Goal: Task Accomplishment & Management: Manage account settings

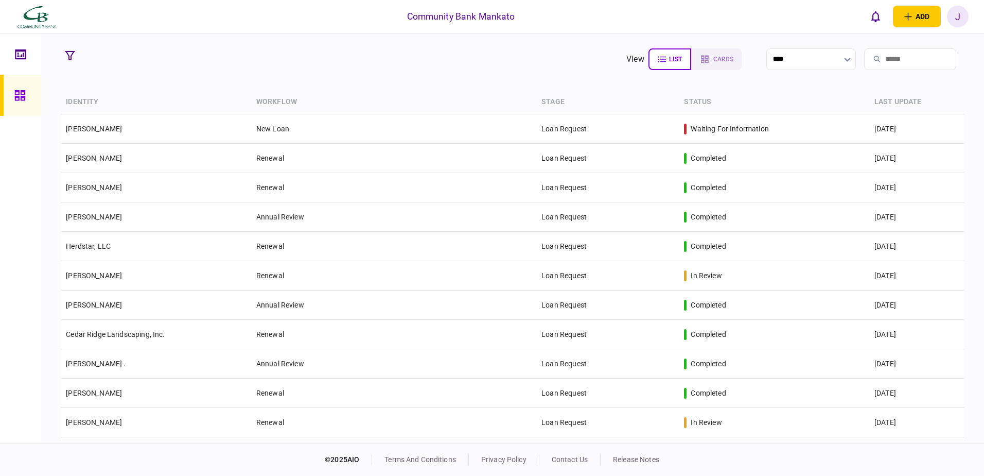
click at [864, 57] on input "search" at bounding box center [910, 59] width 92 height 22
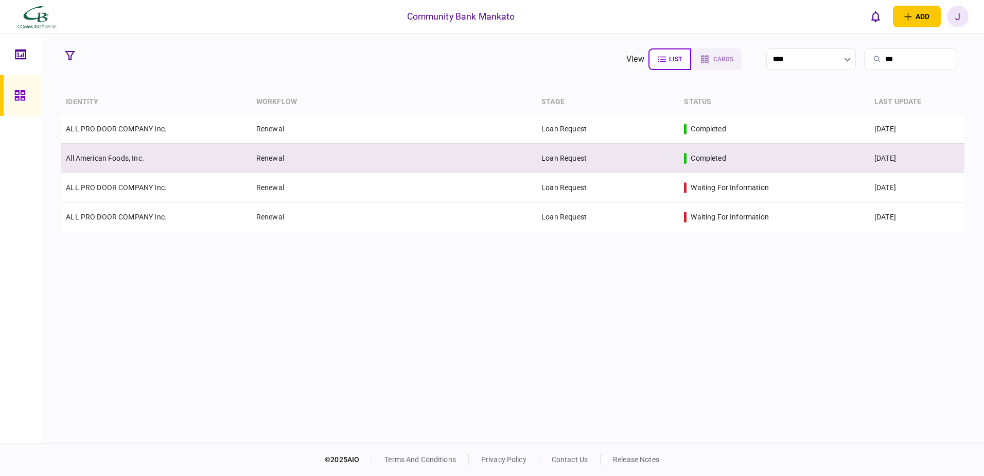
type input "***"
click at [385, 147] on td "Renewal" at bounding box center [393, 158] width 285 height 29
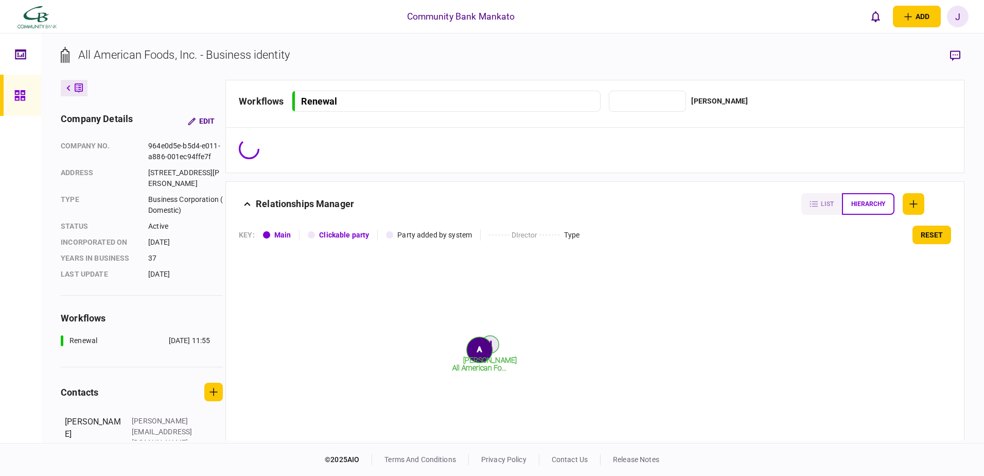
type input "**********"
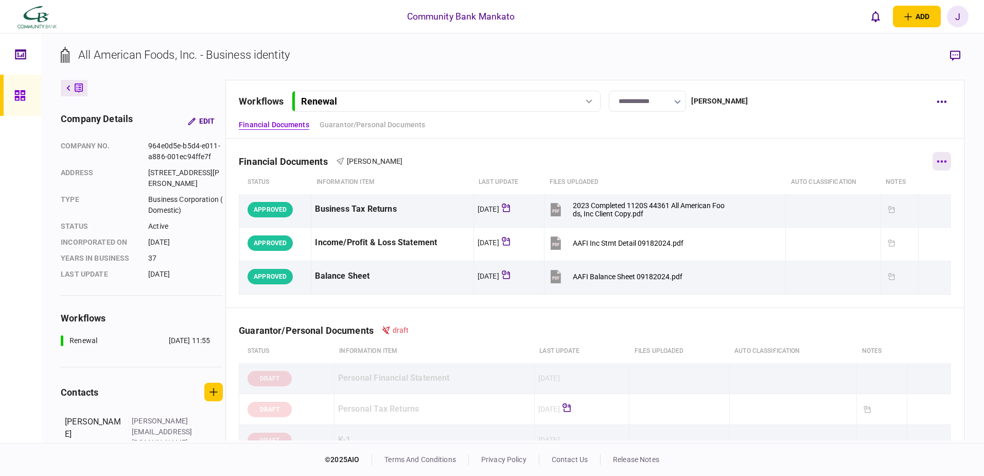
click at [936, 157] on button "button" at bounding box center [942, 161] width 19 height 19
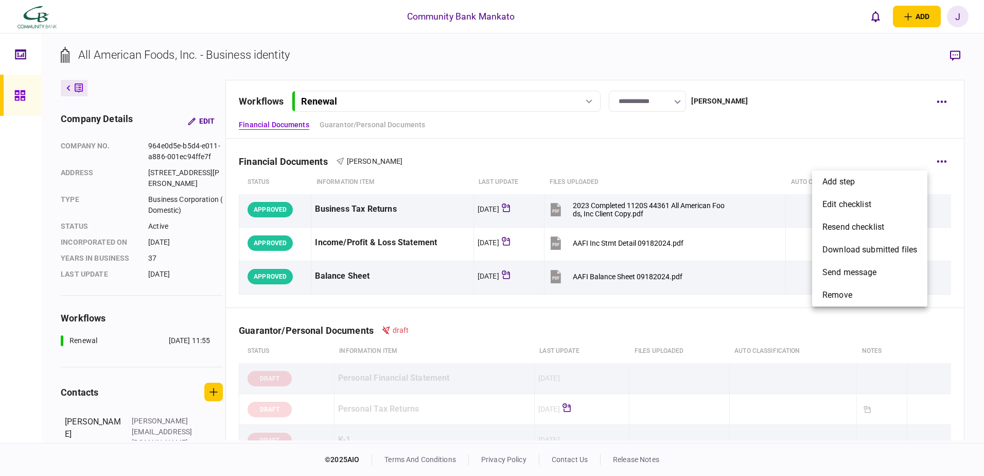
click at [940, 98] on div at bounding box center [492, 238] width 984 height 476
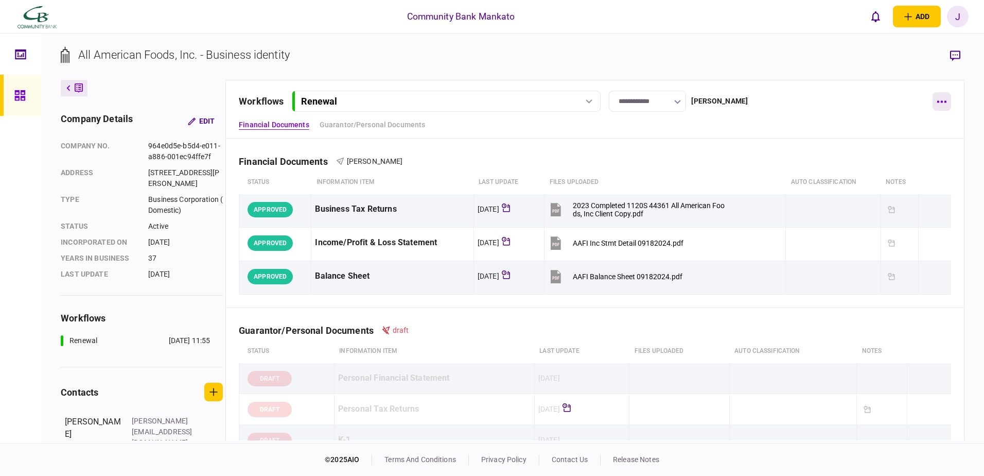
click at [945, 96] on button "button" at bounding box center [942, 101] width 19 height 19
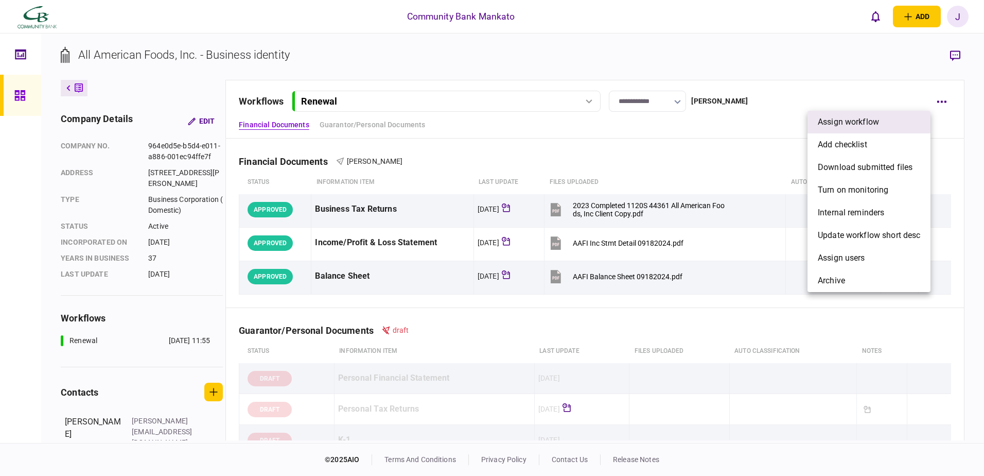
click at [873, 126] on span "assign workflow" at bounding box center [848, 122] width 61 height 12
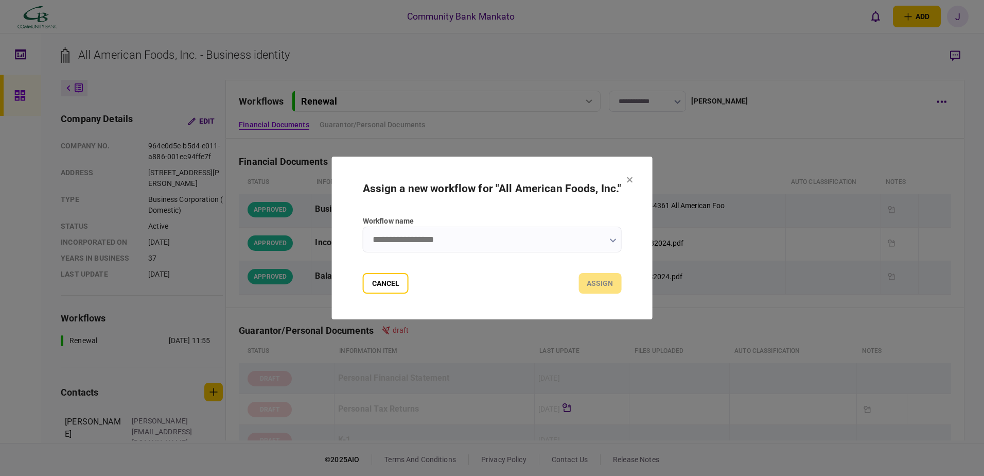
click at [607, 237] on input "Workflow name" at bounding box center [492, 239] width 259 height 26
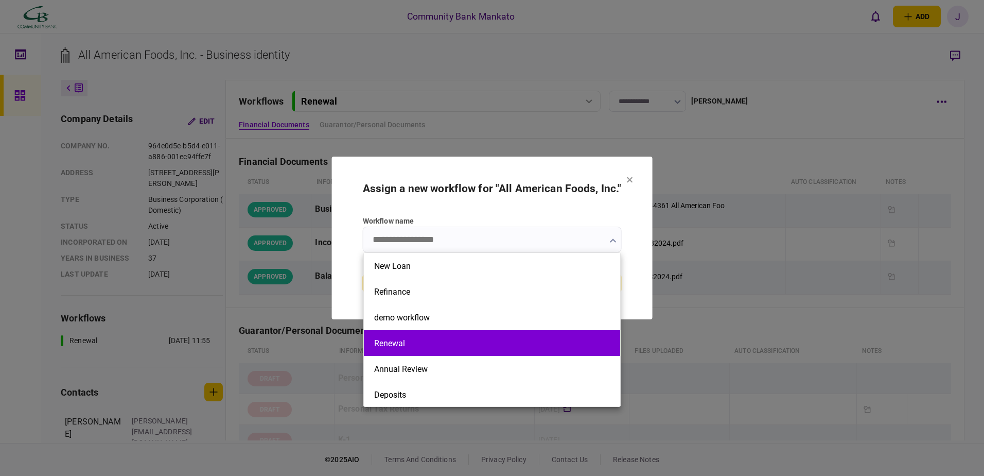
click at [394, 339] on button "Renewal" at bounding box center [492, 343] width 236 height 10
type input "*******"
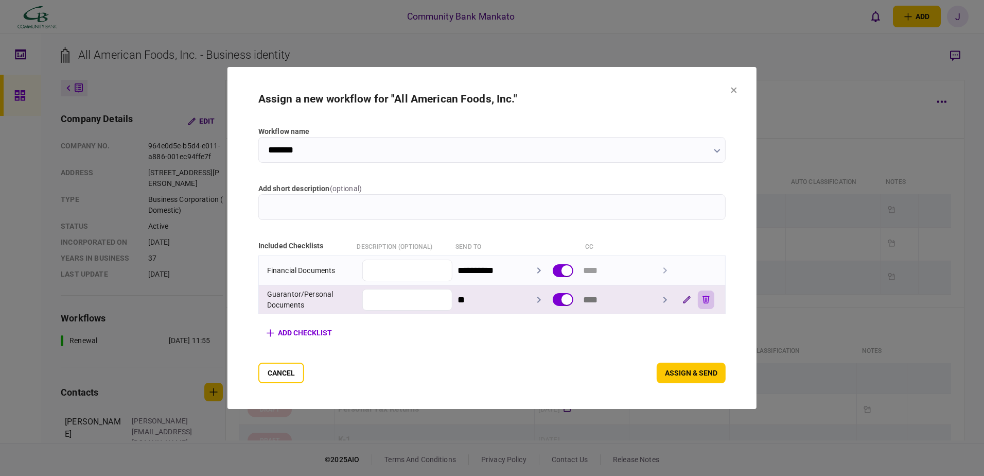
click at [710, 299] on icon "button" at bounding box center [705, 299] width 7 height 8
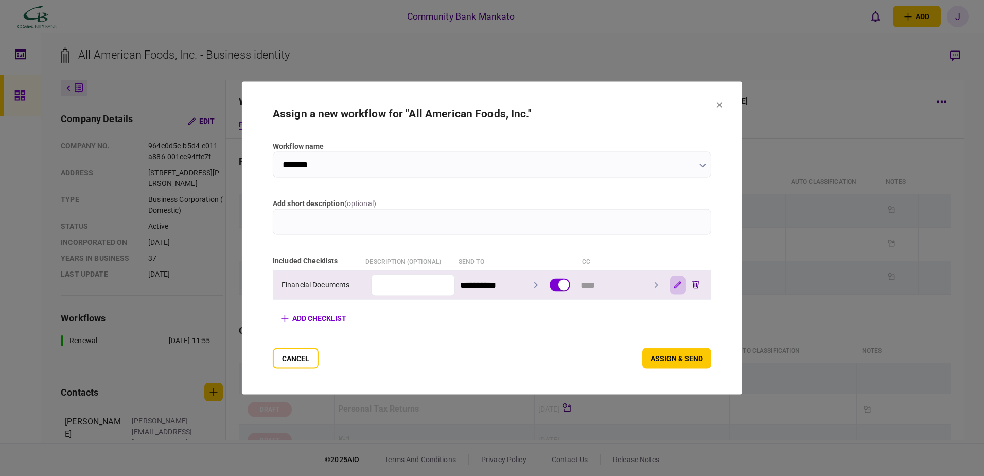
click at [681, 283] on icon "button" at bounding box center [678, 285] width 8 height 8
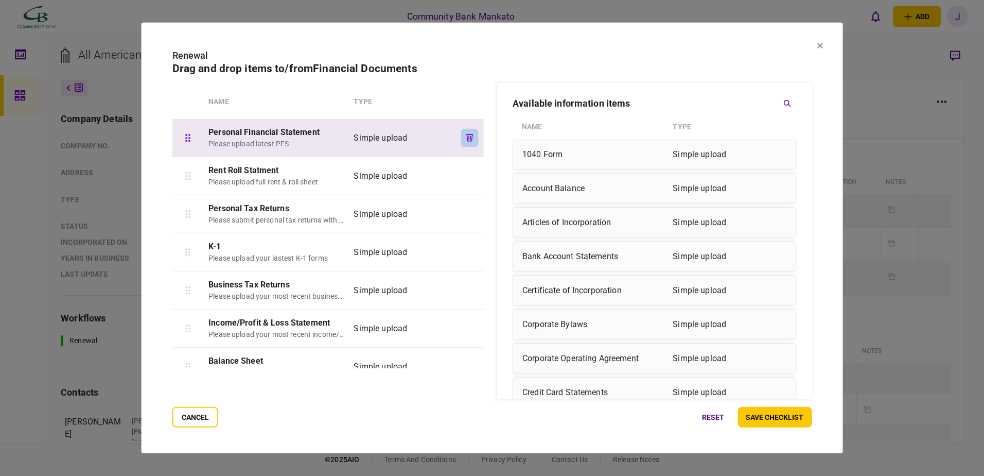
click at [469, 140] on icon "button" at bounding box center [469, 138] width 7 height 8
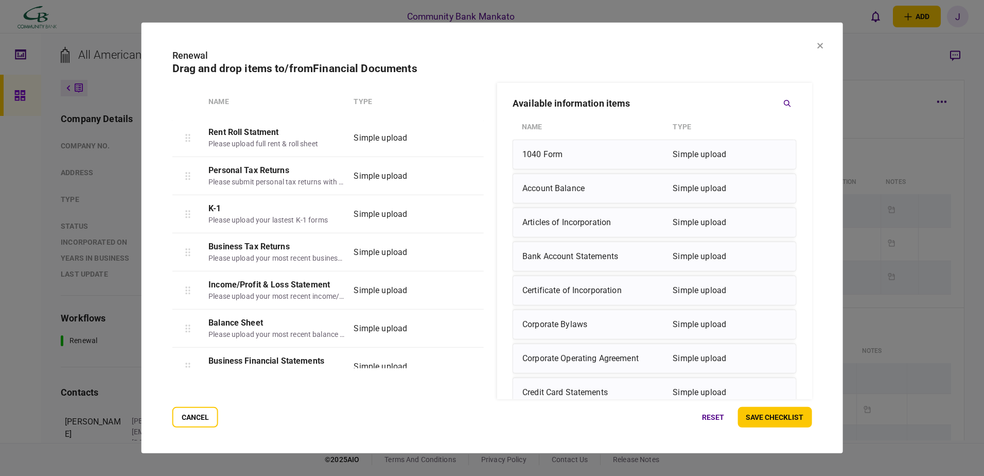
click at [469, 140] on icon "button" at bounding box center [469, 138] width 7 height 8
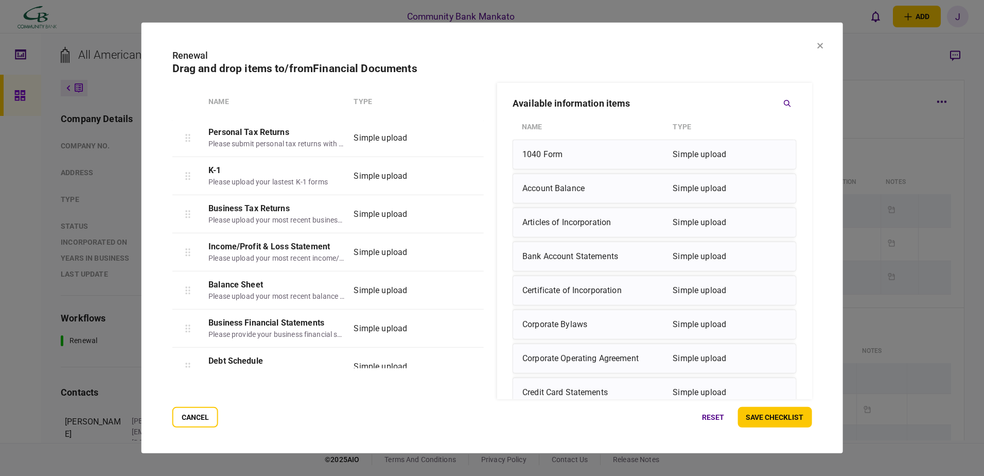
click at [469, 140] on icon "button" at bounding box center [469, 138] width 7 height 8
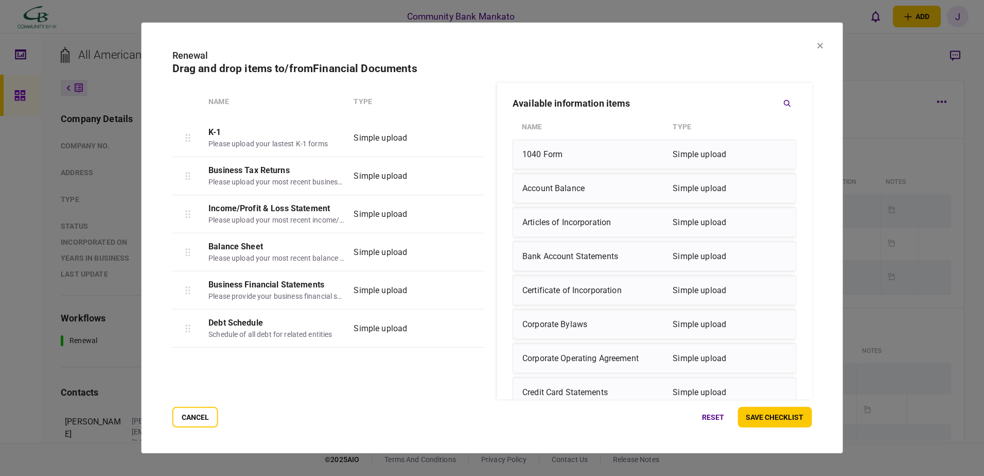
click at [469, 140] on icon "button" at bounding box center [469, 138] width 7 height 8
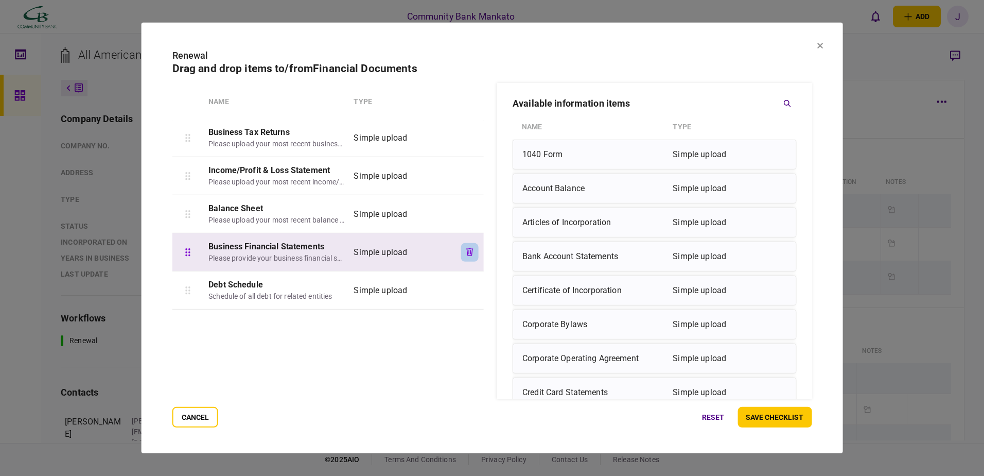
click at [469, 251] on icon "button" at bounding box center [469, 252] width 7 height 8
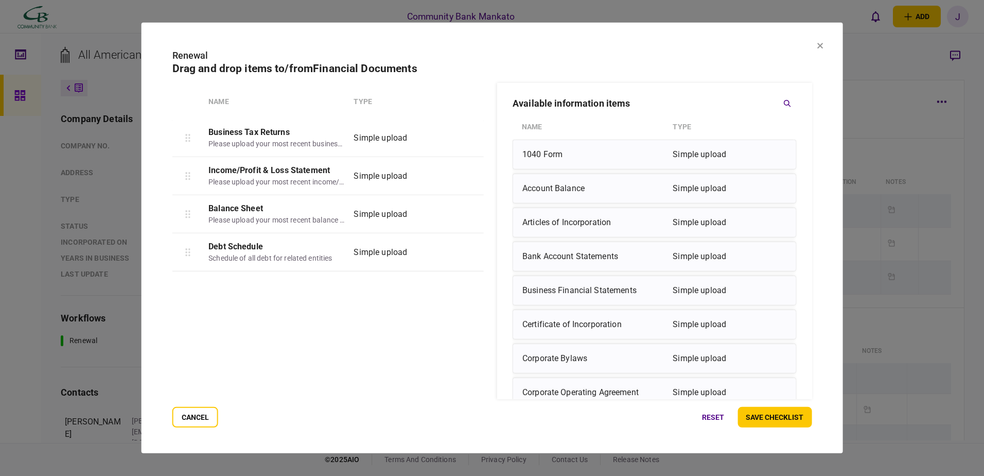
click at [469, 251] on icon "button" at bounding box center [469, 252] width 7 height 8
click at [783, 421] on button "save checklist" at bounding box center [774, 417] width 74 height 21
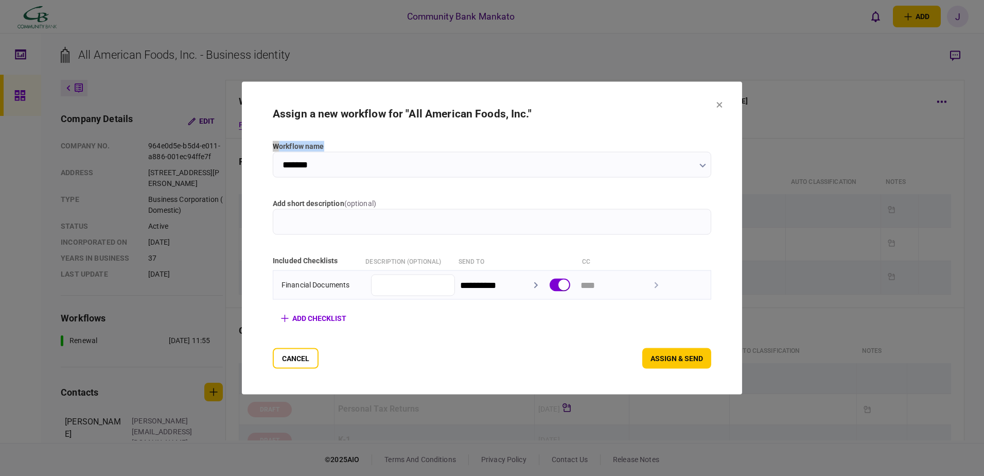
drag, startPoint x: 643, startPoint y: 94, endPoint x: 766, endPoint y: 159, distance: 138.8
click at [742, 159] on section "**********" at bounding box center [492, 238] width 500 height 312
click at [540, 114] on h2 "Assign a new workflow for "All American Foods, Inc."" at bounding box center [492, 114] width 438 height 13
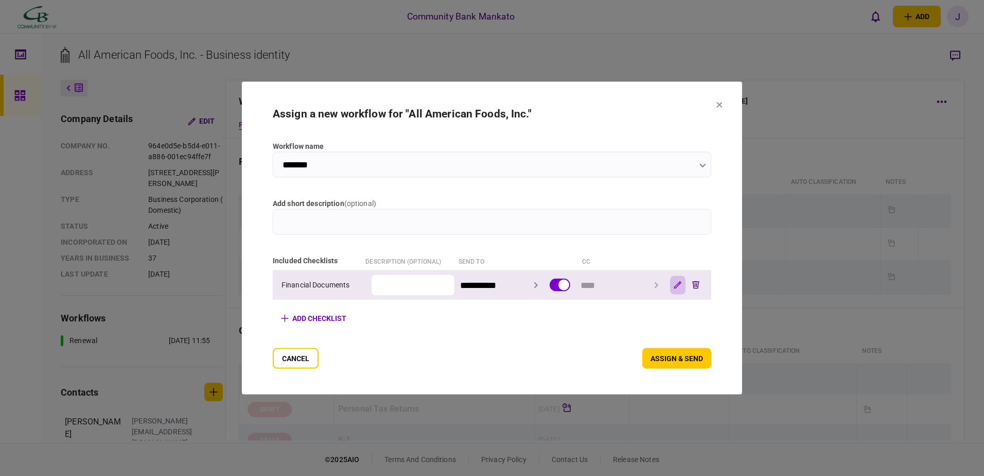
click at [681, 287] on icon "button" at bounding box center [677, 284] width 7 height 7
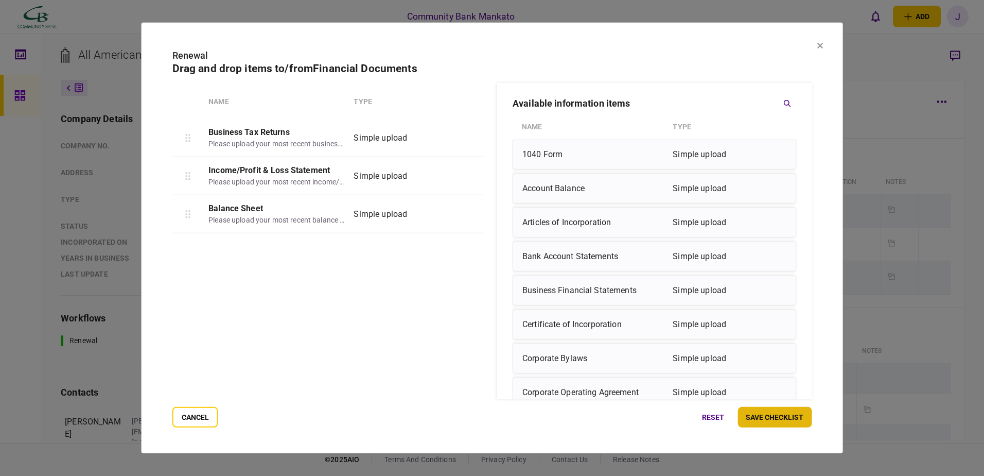
click at [775, 420] on button "save checklist" at bounding box center [774, 417] width 74 height 21
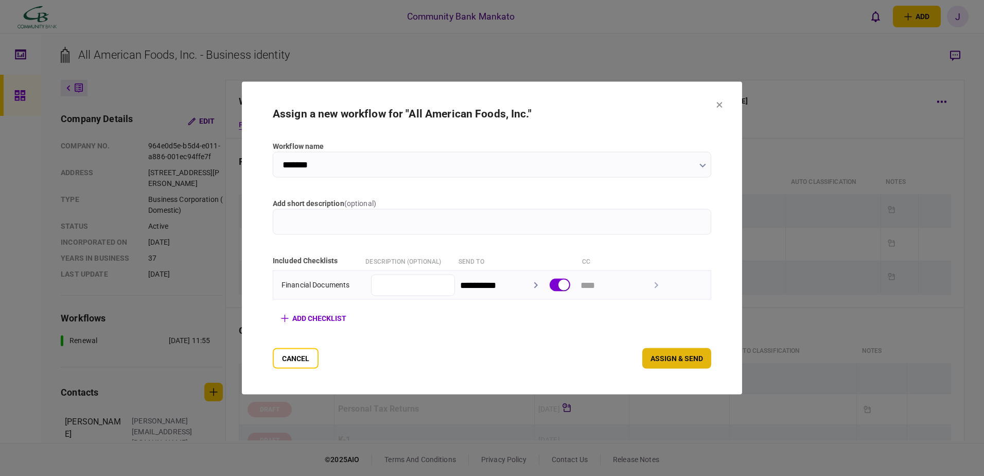
click at [693, 353] on button "assign & send" at bounding box center [676, 358] width 69 height 21
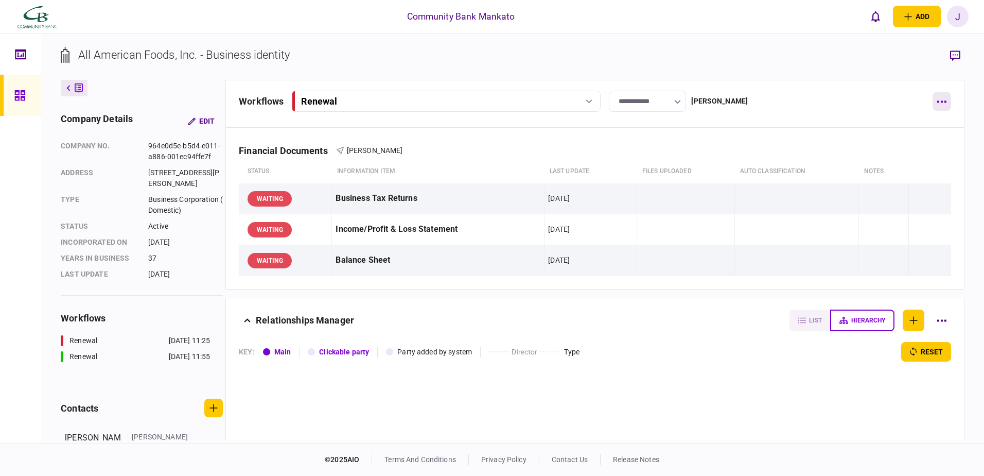
click at [948, 103] on button "button" at bounding box center [942, 101] width 19 height 19
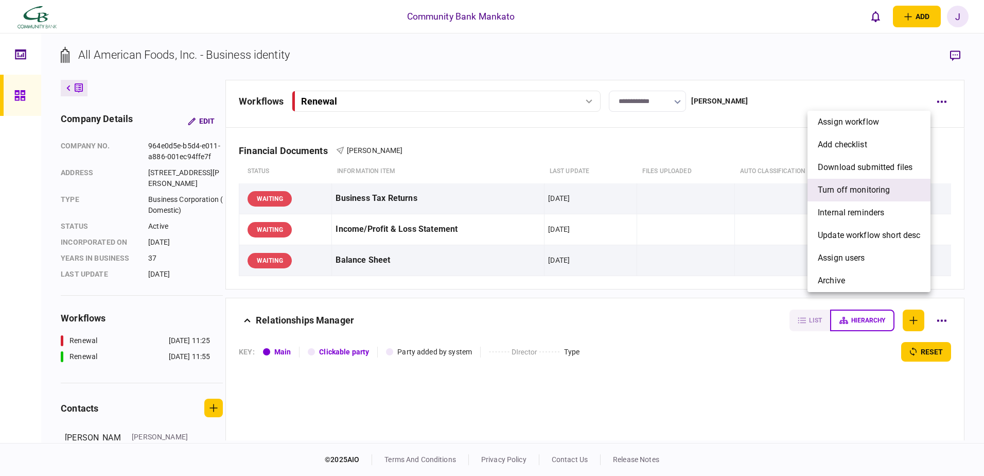
click at [833, 188] on span "Turn off monitoring" at bounding box center [854, 190] width 73 height 12
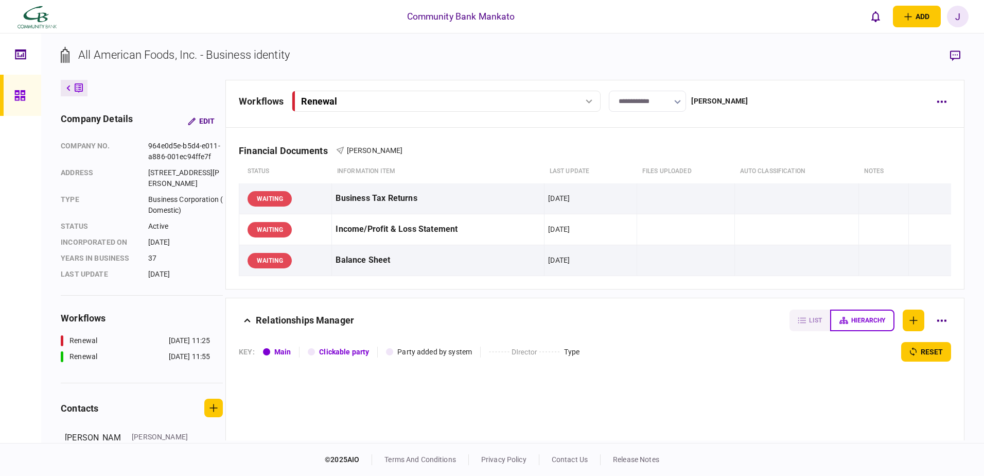
click at [961, 14] on div "J" at bounding box center [958, 17] width 22 height 22
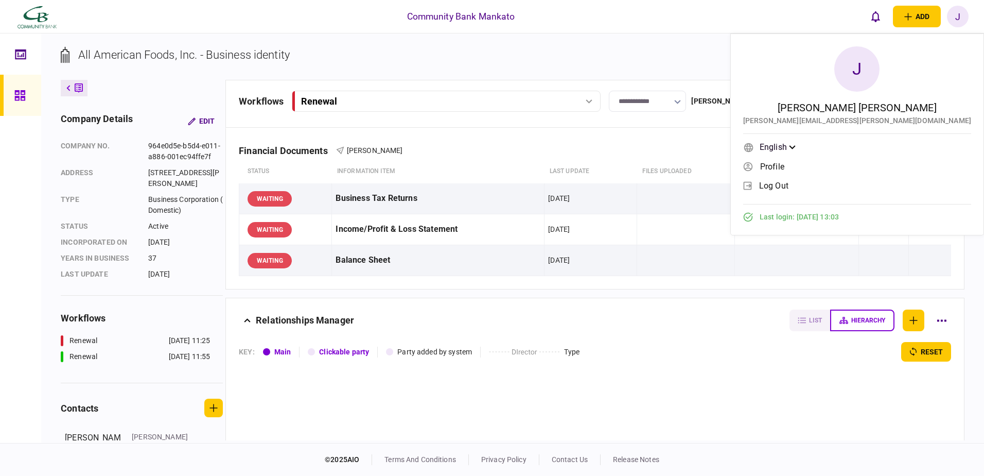
click at [788, 184] on span "log out" at bounding box center [773, 185] width 29 height 9
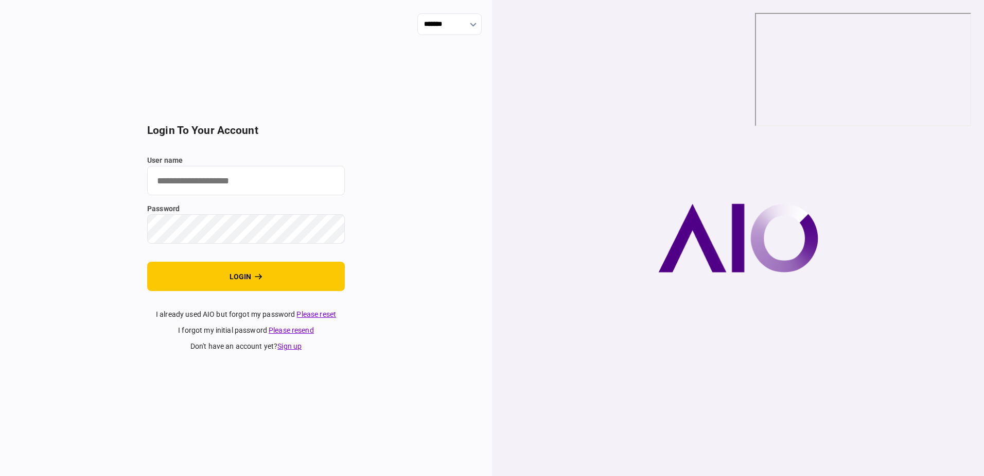
click at [205, 181] on input "user name" at bounding box center [246, 180] width 198 height 29
type input "**********"
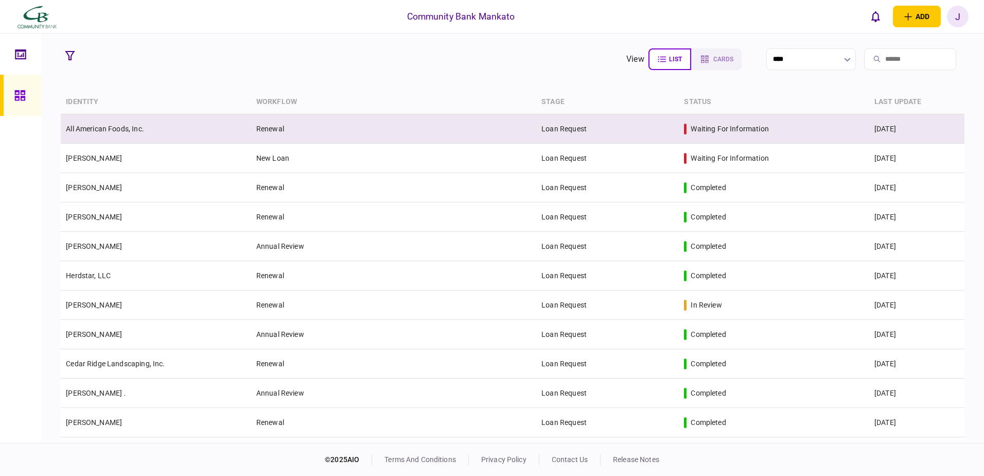
click at [166, 119] on td "All American Foods, Inc." at bounding box center [156, 128] width 190 height 29
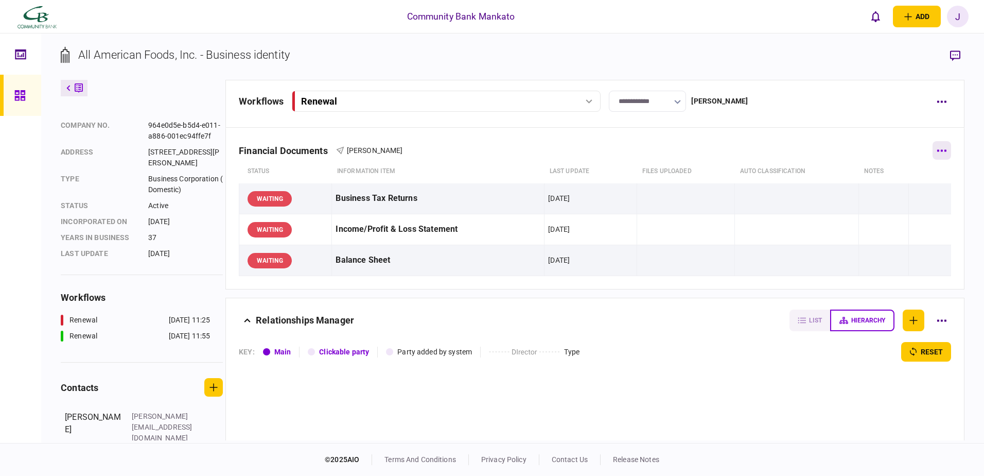
click at [937, 144] on button "button" at bounding box center [942, 150] width 19 height 19
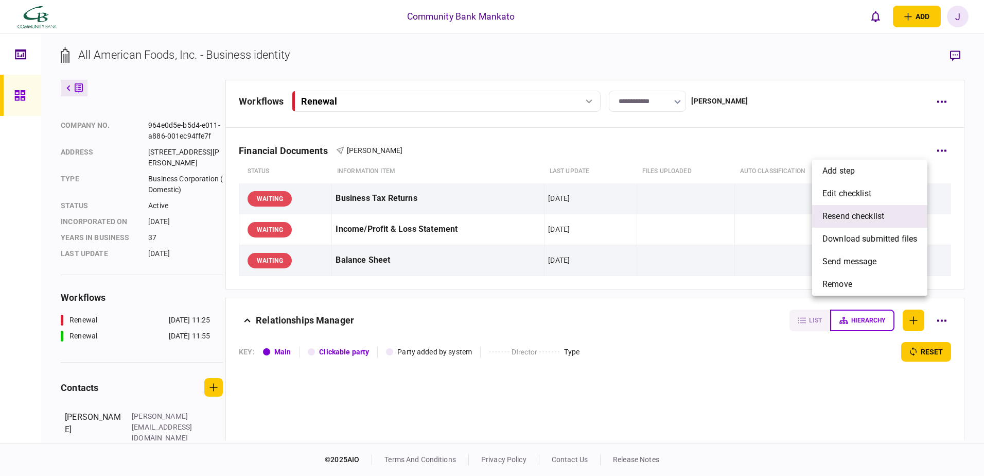
click at [855, 220] on span "resend checklist" at bounding box center [853, 216] width 62 height 12
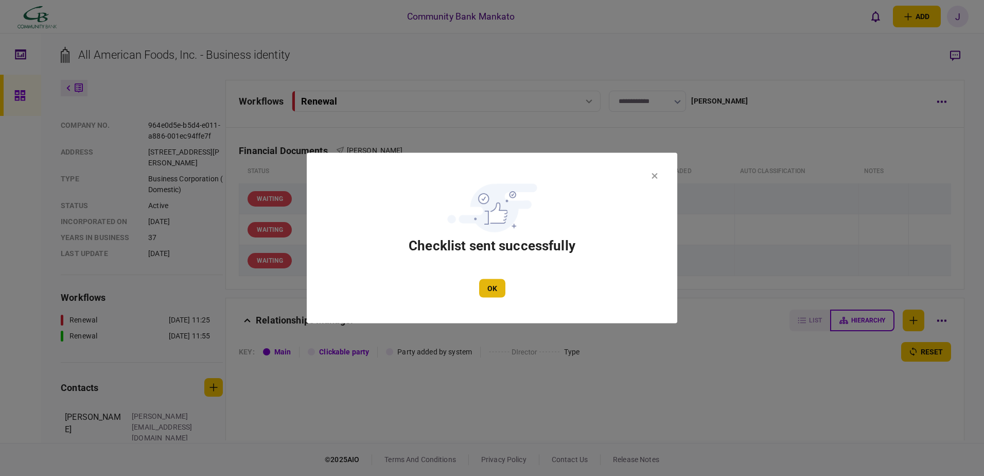
click at [496, 285] on button "OK" at bounding box center [492, 288] width 26 height 19
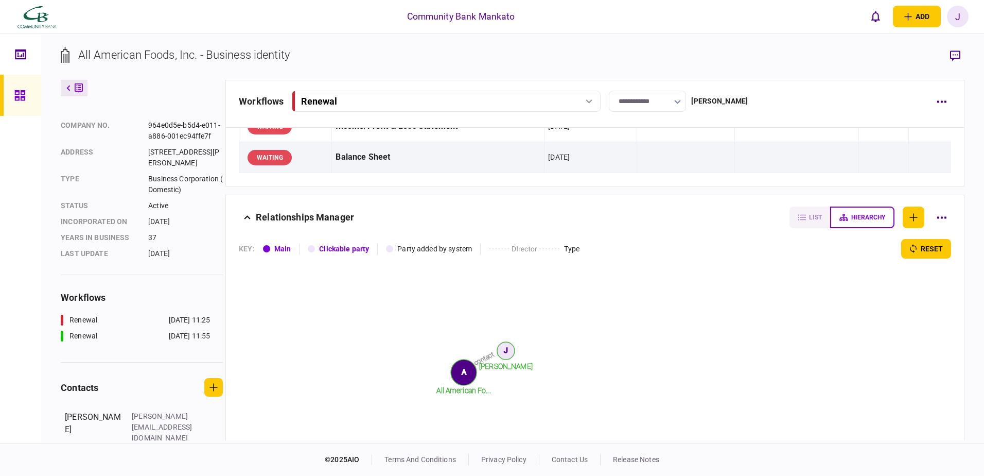
scroll to position [194, 0]
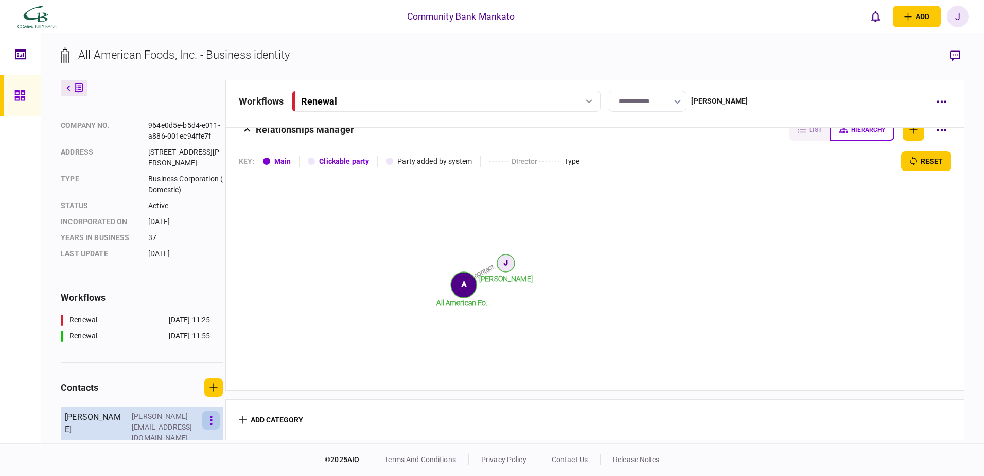
click at [210, 421] on icon "button" at bounding box center [211, 420] width 3 height 10
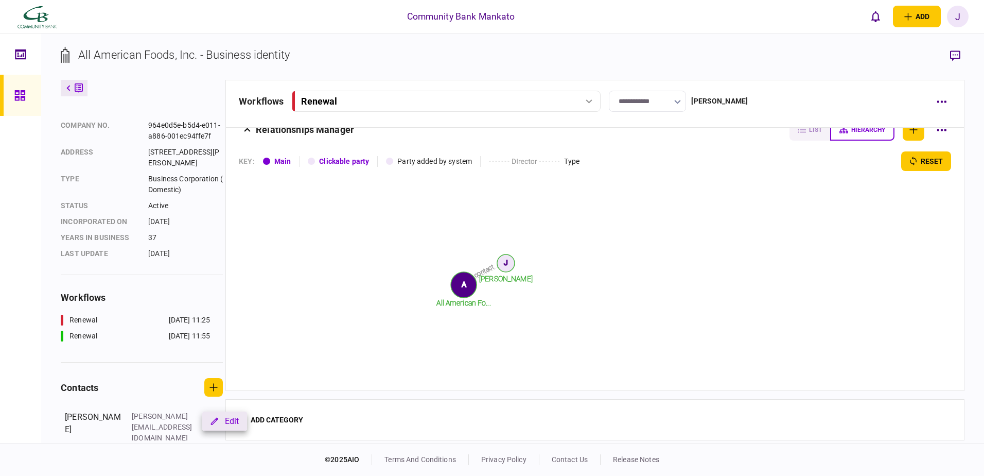
click at [219, 420] on button "Edit" at bounding box center [224, 420] width 45 height 19
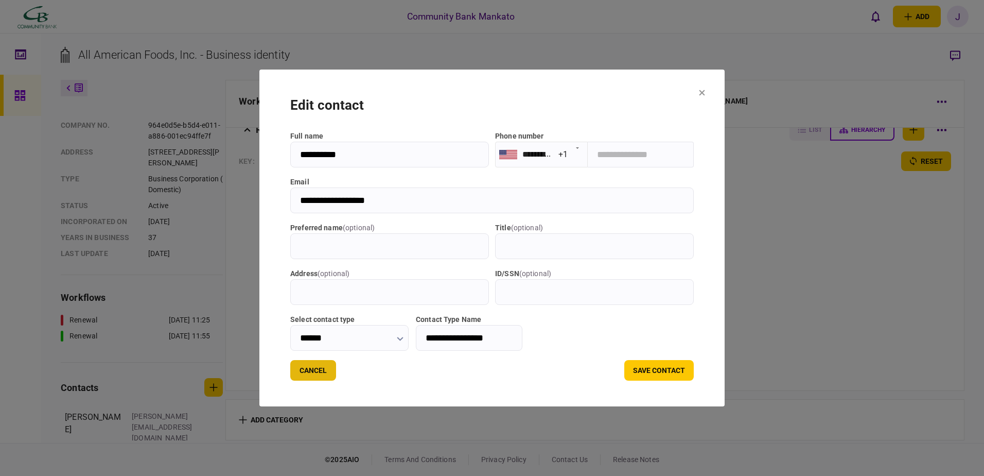
click at [296, 375] on button "Cancel" at bounding box center [313, 370] width 46 height 21
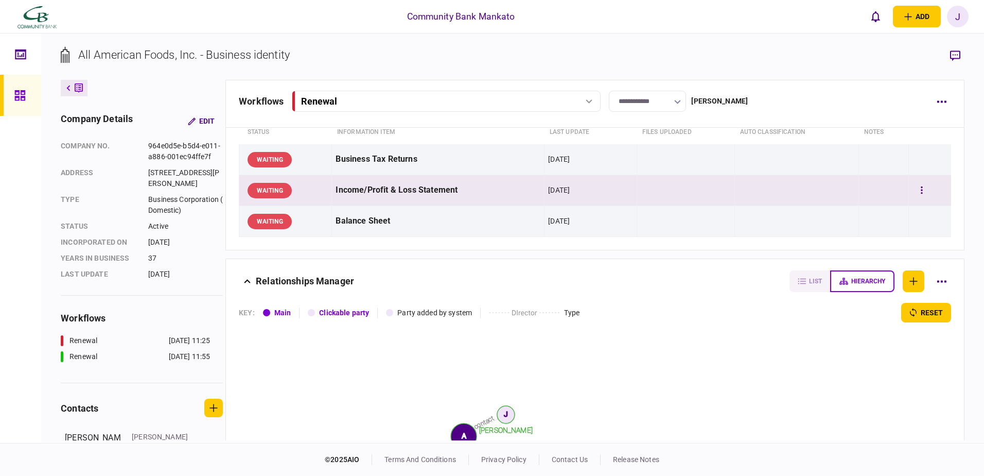
scroll to position [0, 0]
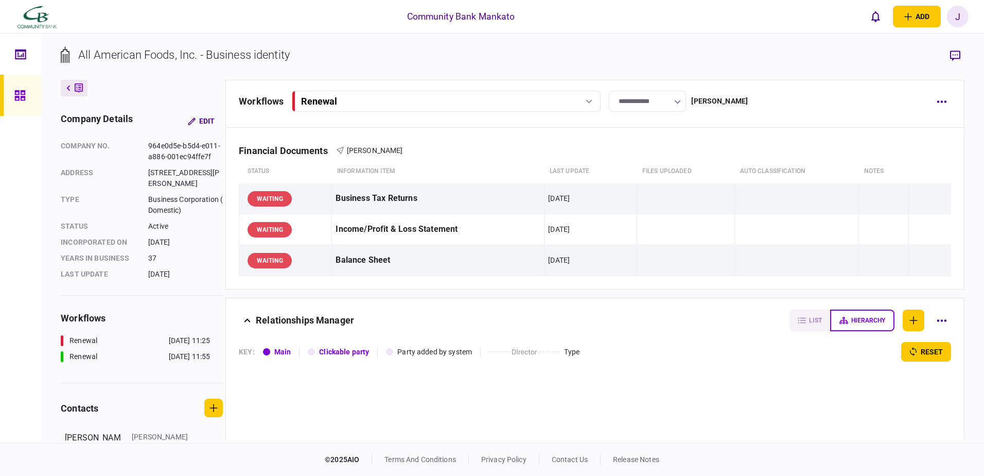
click at [955, 20] on div "J" at bounding box center [958, 17] width 22 height 22
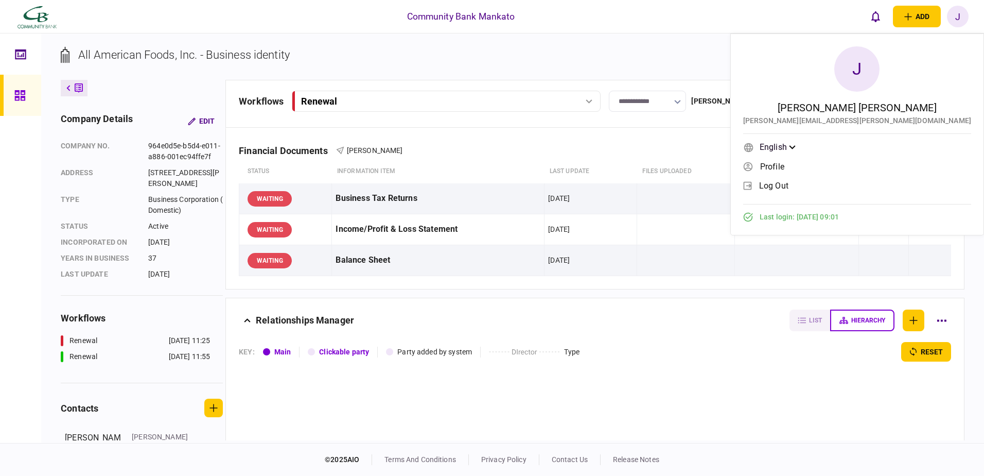
click at [788, 189] on span "log out" at bounding box center [773, 185] width 29 height 9
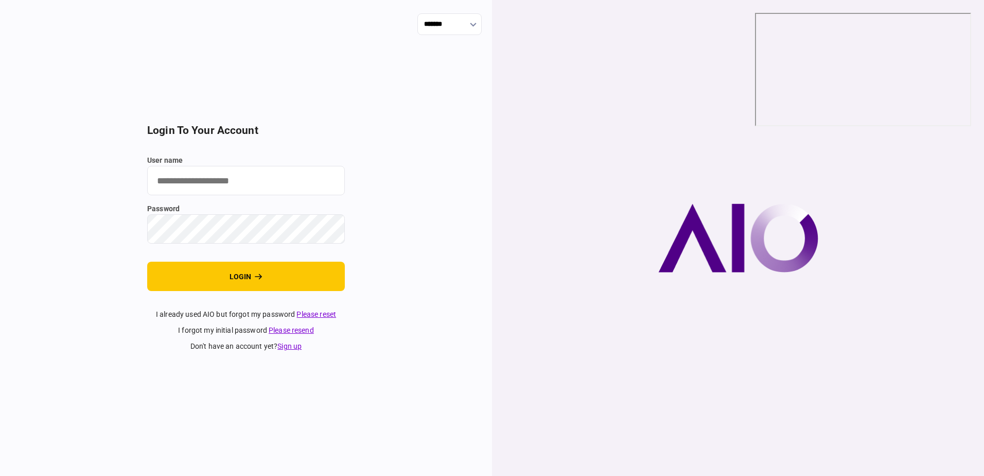
click at [190, 183] on input "user name" at bounding box center [246, 180] width 198 height 29
